Goal: Transaction & Acquisition: Subscribe to service/newsletter

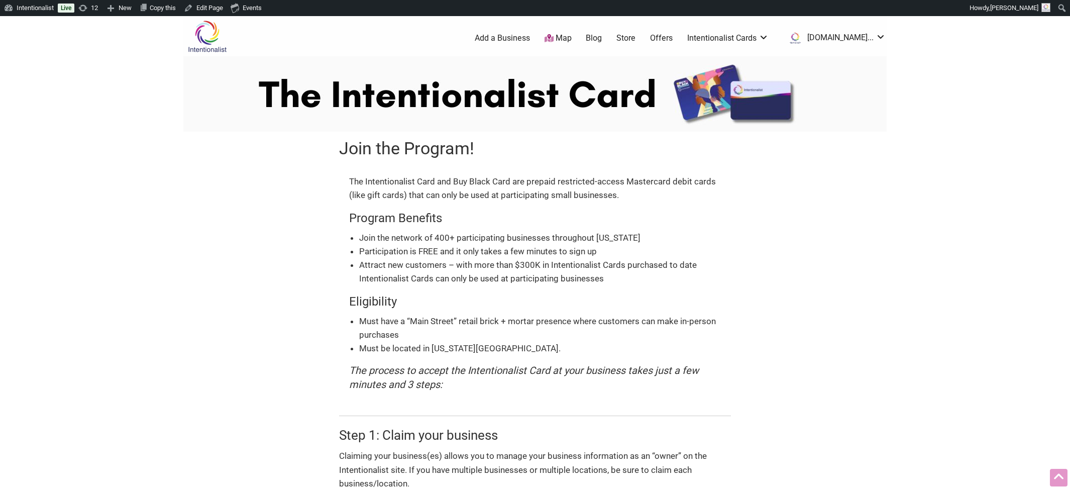
scroll to position [294, 0]
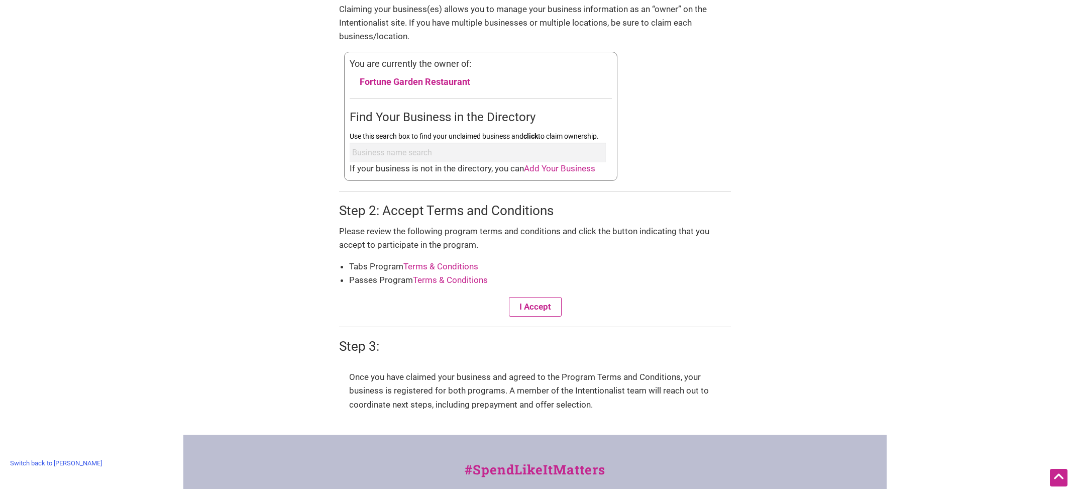
scroll to position [503, 0]
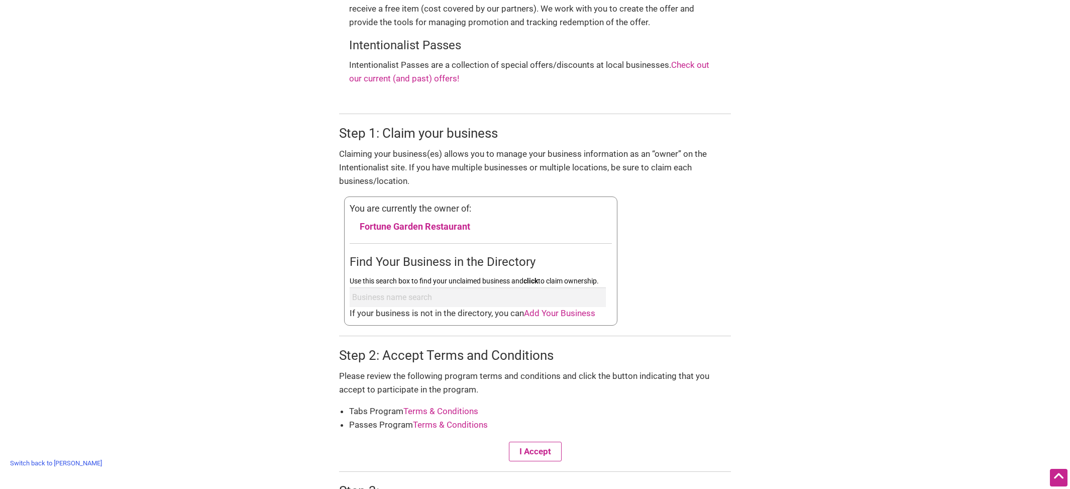
scroll to position [359, 0]
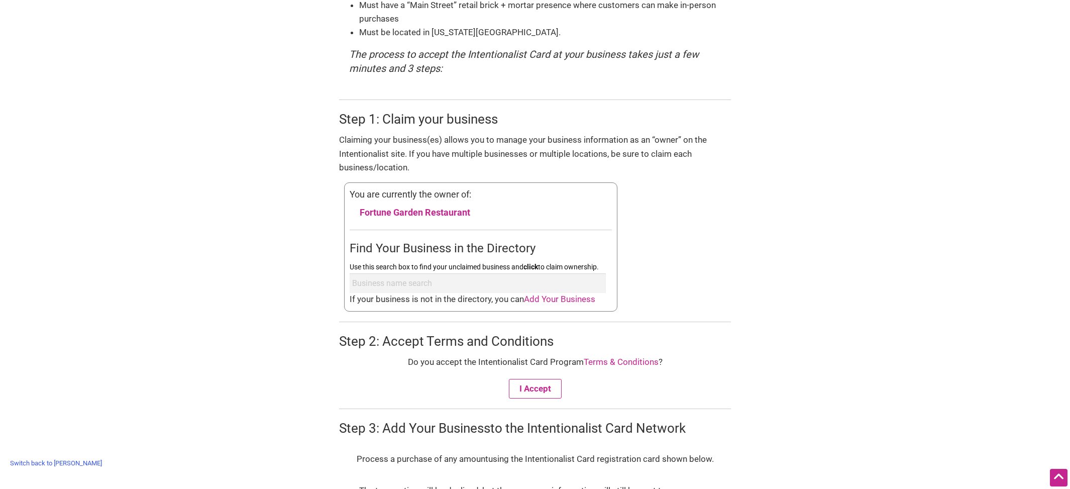
scroll to position [304, 0]
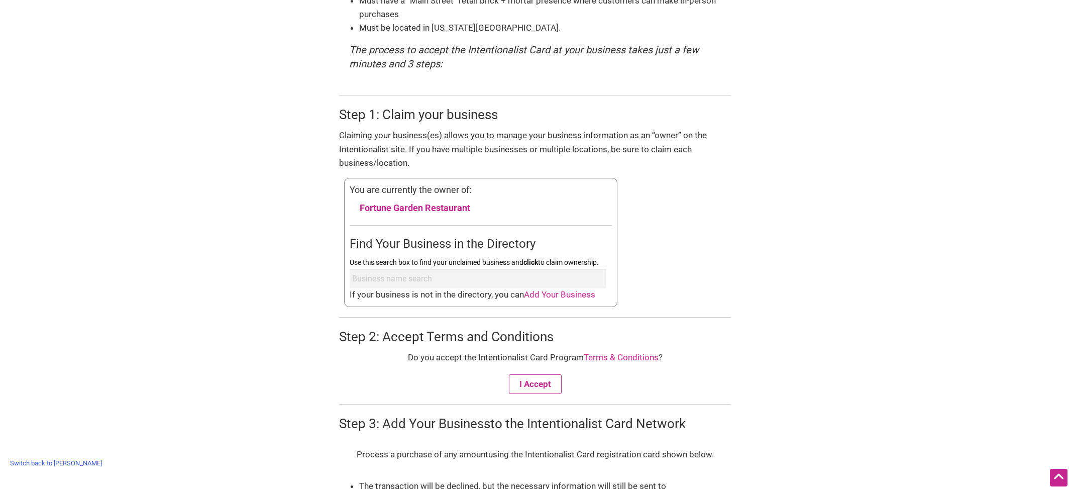
click at [66, 460] on link "Switch back to [PERSON_NAME]" at bounding box center [56, 463] width 102 height 16
